Goal: Task Accomplishment & Management: Manage account settings

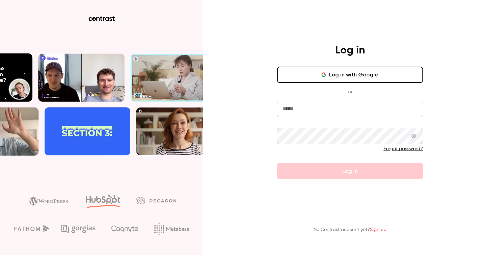
click at [330, 113] on input "email" at bounding box center [350, 109] width 146 height 16
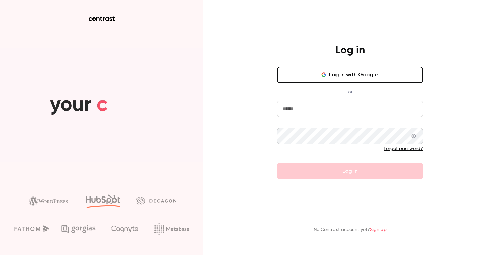
click at [312, 110] on input "email" at bounding box center [350, 109] width 146 height 16
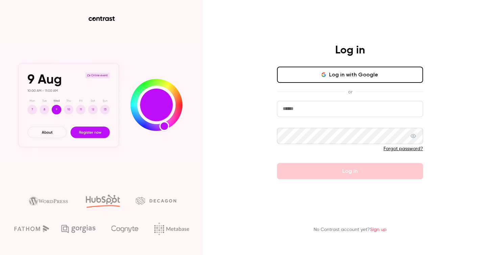
click at [245, 60] on div "Log in Log in with Google or Forgot password? Log in No Contrast account yet? S…" at bounding box center [243, 127] width 487 height 255
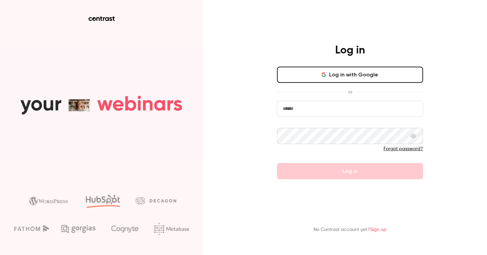
click at [312, 104] on input "email" at bounding box center [350, 109] width 146 height 16
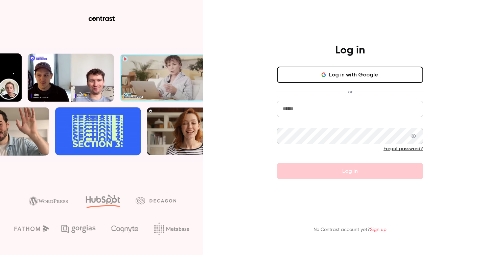
click at [312, 104] on input "email" at bounding box center [350, 109] width 146 height 16
